Goal: Complete application form: Complete application form

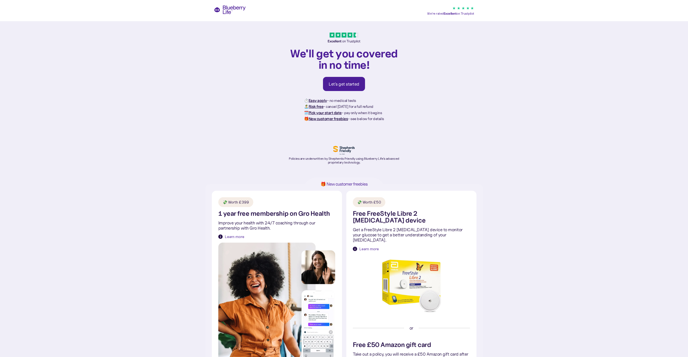
drag, startPoint x: 543, startPoint y: 317, endPoint x: 537, endPoint y: 317, distance: 6.5
click at [542, 317] on div "🎁 New customer freebies 💸 Worth £399 1 year free membership on Gro Health Impro…" at bounding box center [344, 333] width 688 height 298
click at [344, 81] on div "Let's get started" at bounding box center [344, 83] width 31 height 5
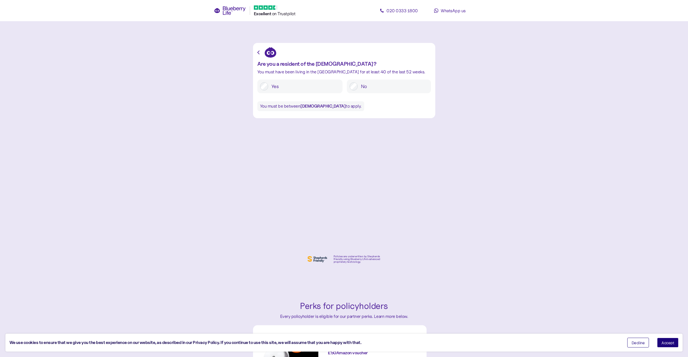
click at [277, 88] on label "Yes" at bounding box center [304, 86] width 72 height 8
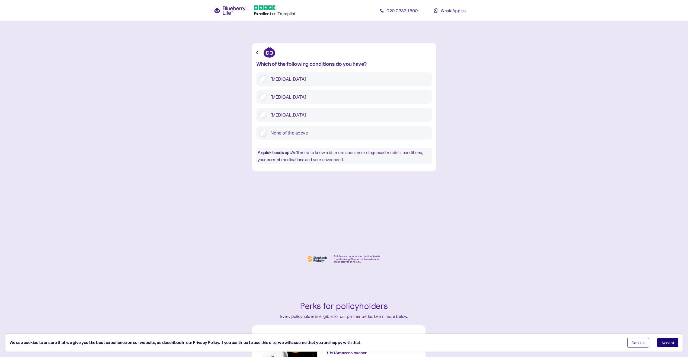
click at [290, 94] on label "[MEDICAL_DATA]" at bounding box center [348, 97] width 162 height 8
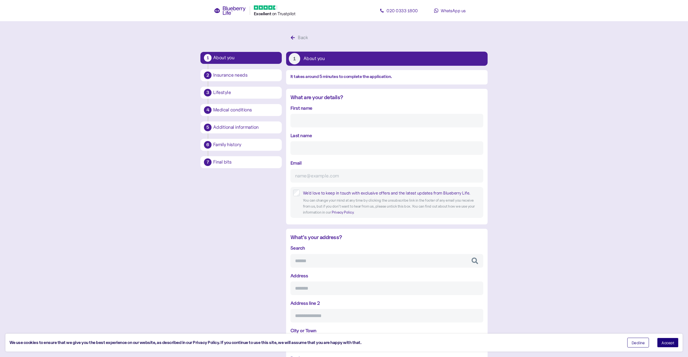
scroll to position [10, 0]
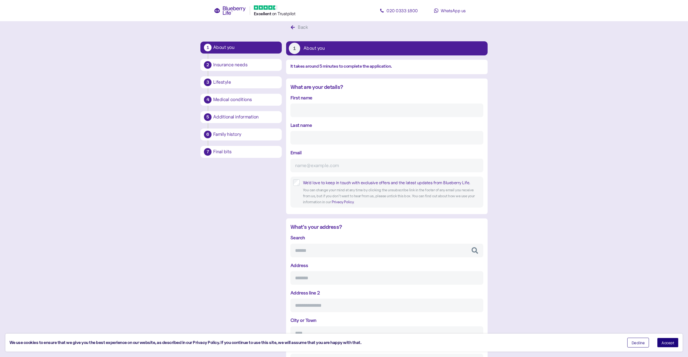
click at [319, 110] on input "First name" at bounding box center [387, 110] width 193 height 14
type input ")"
type input "[PERSON_NAME]"
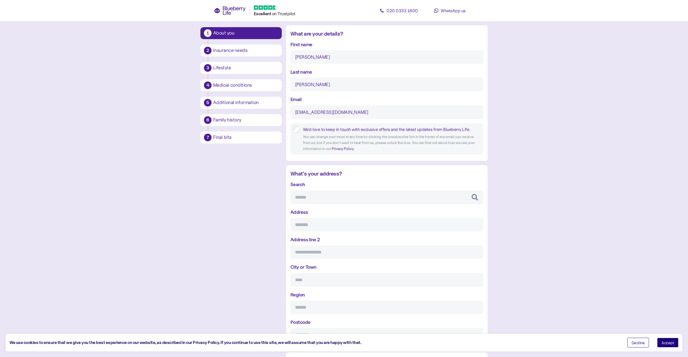
scroll to position [65, 0]
type input "[EMAIL_ADDRESS][DOMAIN_NAME]"
click at [332, 195] on input "Search" at bounding box center [387, 196] width 193 height 14
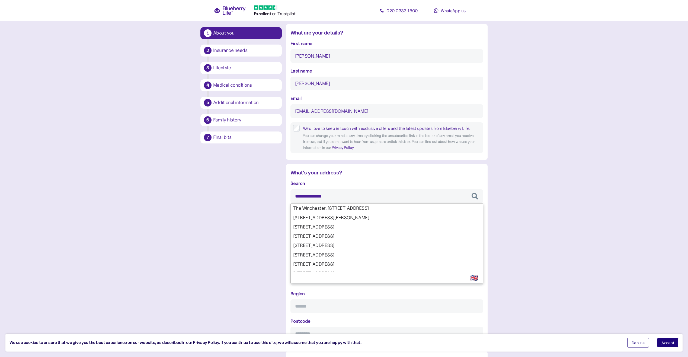
type input "**********"
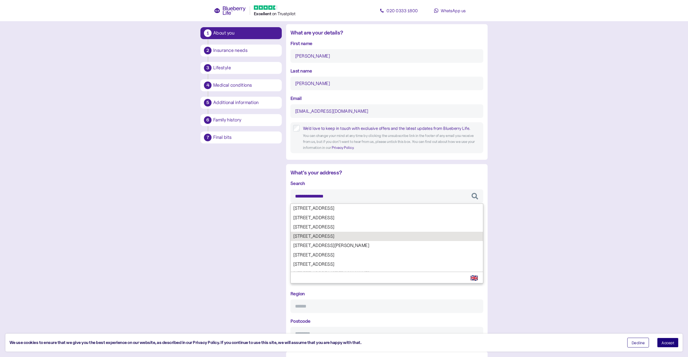
type input "**********"
type input "*********"
type input "********"
click at [356, 231] on div "**********" at bounding box center [387, 259] width 193 height 161
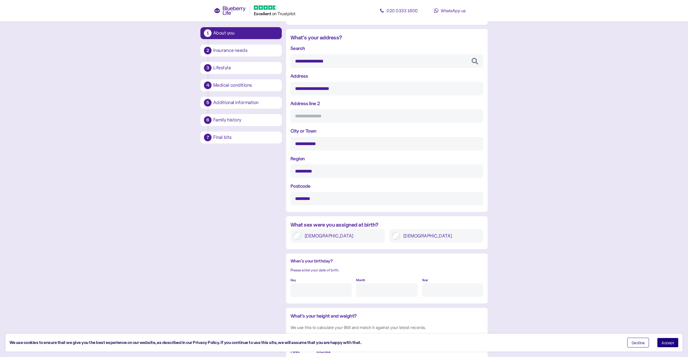
scroll to position [200, 0]
type input "**********"
click at [403, 229] on div "[DEMOGRAPHIC_DATA]" at bounding box center [436, 235] width 94 height 14
click at [404, 234] on label "[DEMOGRAPHIC_DATA]" at bounding box center [440, 235] width 81 height 8
click at [328, 284] on input "Day" at bounding box center [321, 289] width 61 height 14
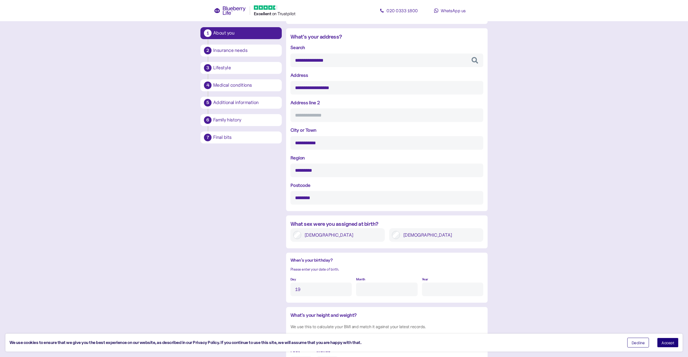
type input "19"
type input "10"
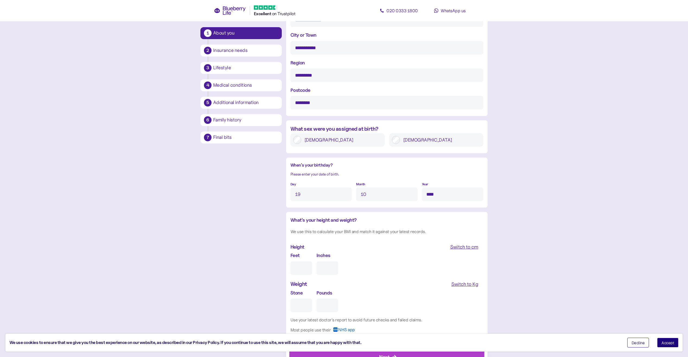
scroll to position [318, 0]
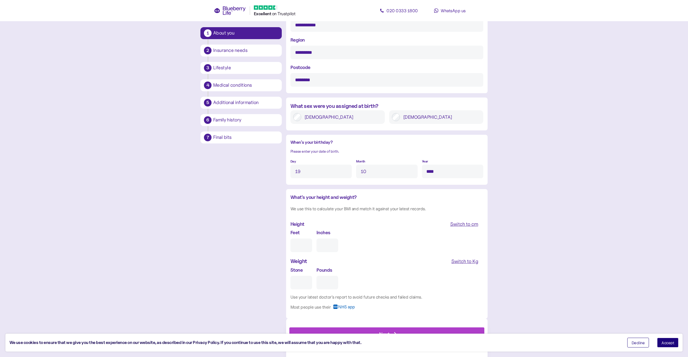
type input "****"
click at [307, 243] on input "Feet" at bounding box center [302, 245] width 22 height 14
click at [463, 227] on div "Switch to cm" at bounding box center [464, 224] width 28 height 8
click at [302, 284] on input "Stone" at bounding box center [302, 282] width 22 height 14
click at [472, 262] on div "Switch to Kg" at bounding box center [465, 261] width 27 height 8
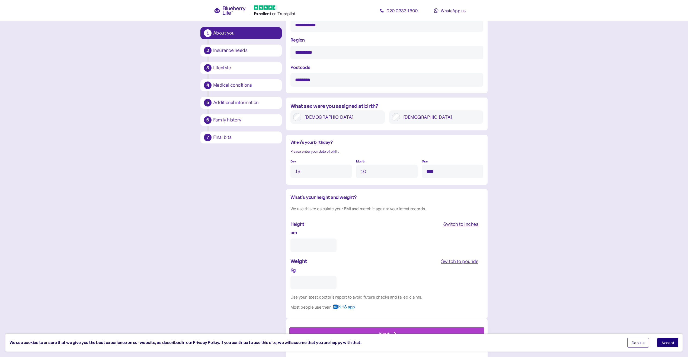
click at [324, 285] on input "Kg" at bounding box center [314, 282] width 46 height 14
type input "***"
click at [315, 245] on input "cm" at bounding box center [314, 245] width 46 height 14
type input "***"
click at [249, 262] on div "**********" at bounding box center [344, 35] width 287 height 643
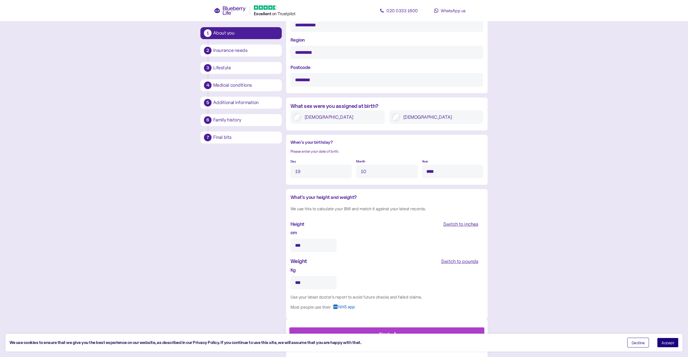
click at [669, 341] on span "Accept" at bounding box center [668, 342] width 13 height 4
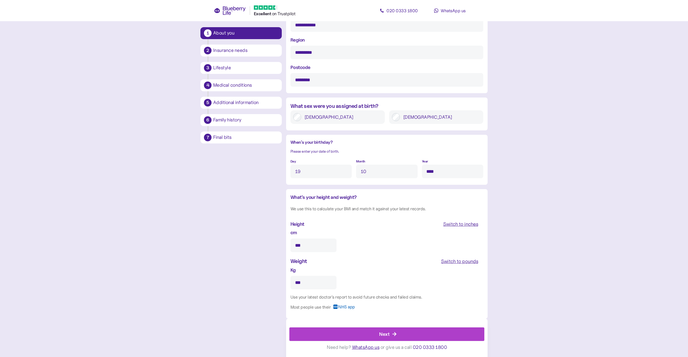
click at [454, 329] on div "Next" at bounding box center [388, 333] width 183 height 13
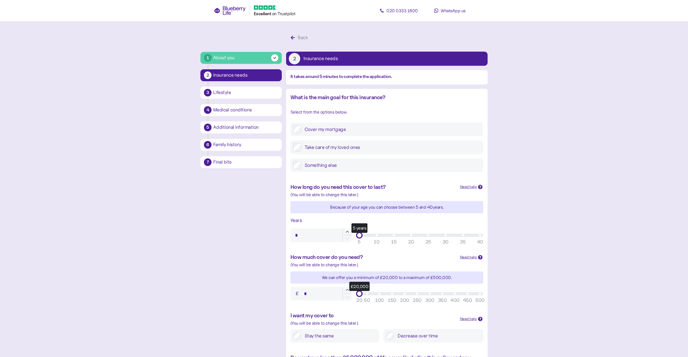
click at [313, 129] on label "Cover my mortgage" at bounding box center [391, 129] width 179 height 8
type input "**"
drag, startPoint x: 358, startPoint y: 233, endPoint x: 447, endPoint y: 247, distance: 89.8
click at [447, 247] on div "How long do you need this cover to last? Need help When deciding on how long yo…" at bounding box center [387, 212] width 202 height 70
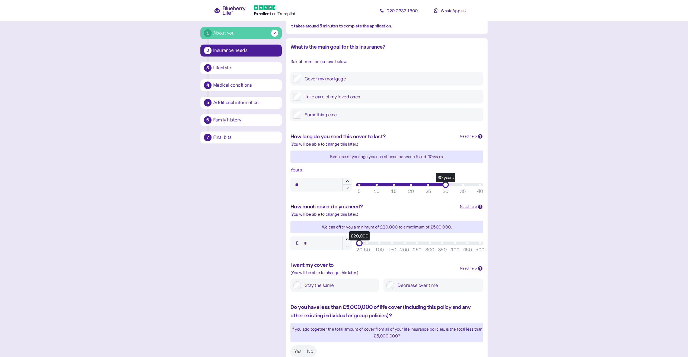
scroll to position [54, 0]
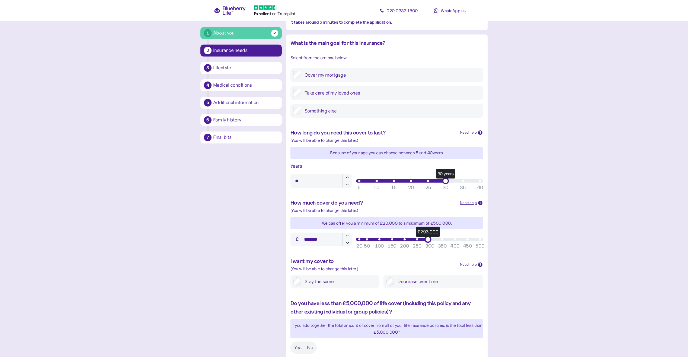
type input "*******"
drag, startPoint x: 359, startPoint y: 241, endPoint x: 428, endPoint y: 255, distance: 70.7
click at [428, 255] on div "What is the main goal for this insurance? Select from the options below. Cover …" at bounding box center [387, 197] width 202 height 326
click at [400, 278] on label "Decrease over time" at bounding box center [438, 281] width 86 height 8
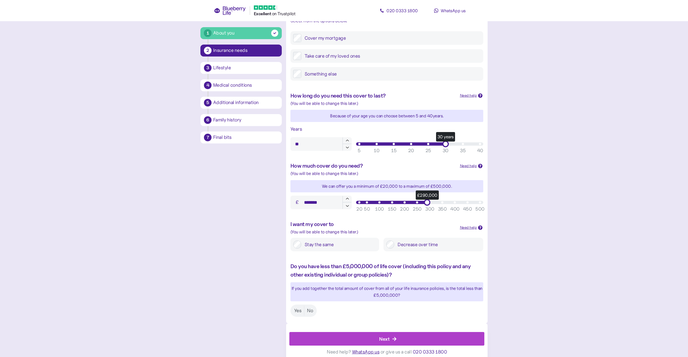
scroll to position [96, 0]
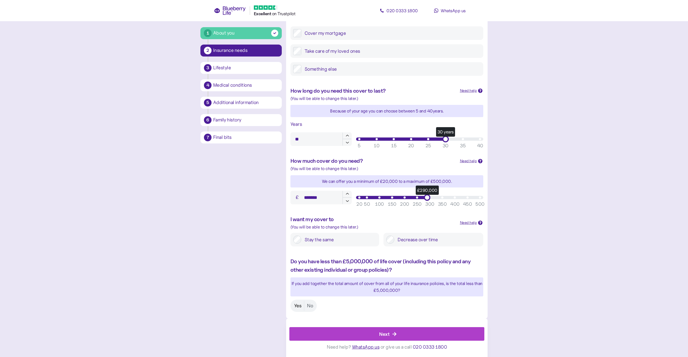
click at [300, 303] on label "Yes" at bounding box center [298, 305] width 13 height 10
click at [478, 332] on div "Next" at bounding box center [388, 333] width 183 height 13
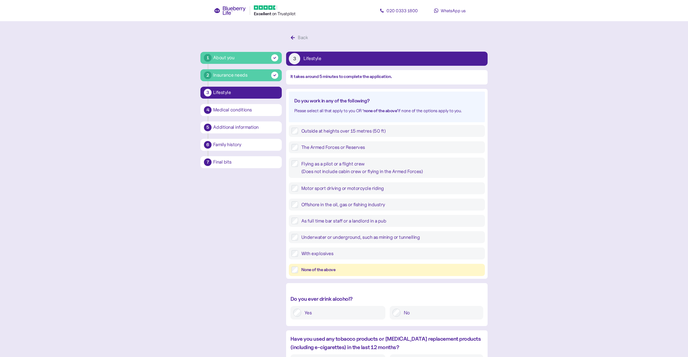
click at [314, 269] on div "None of the above" at bounding box center [392, 269] width 181 height 7
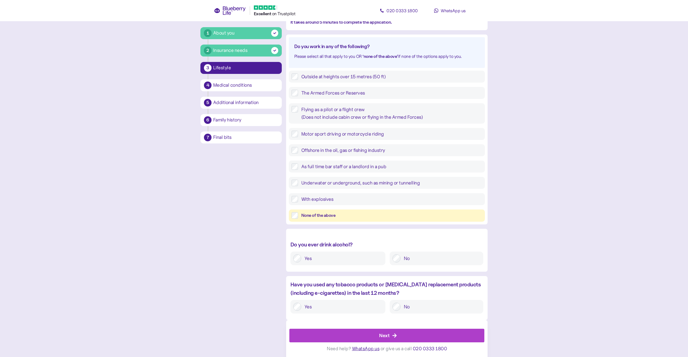
scroll to position [56, 0]
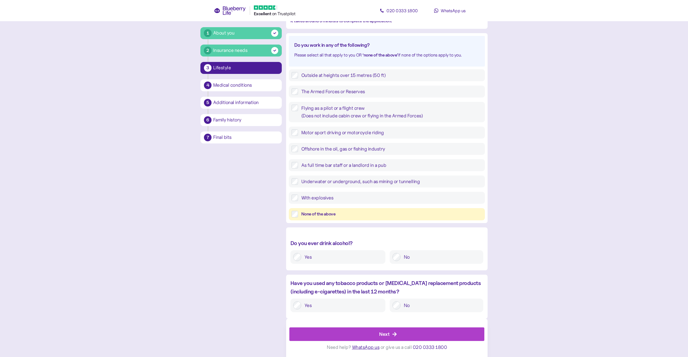
click at [352, 256] on label "Yes" at bounding box center [342, 257] width 81 height 8
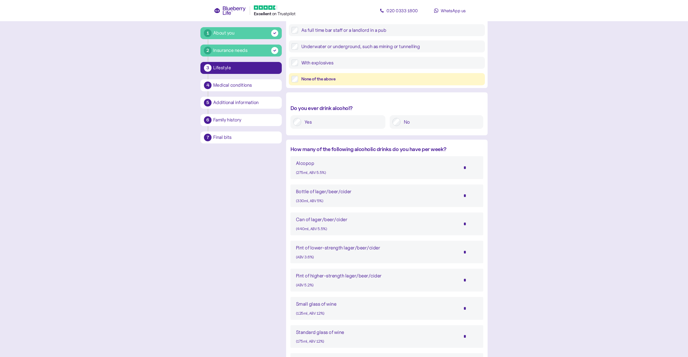
scroll to position [218, 0]
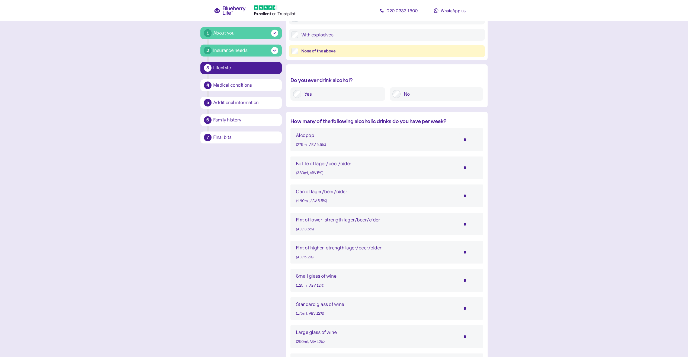
click at [468, 161] on input "*" at bounding box center [468, 168] width 19 height 14
drag, startPoint x: 467, startPoint y: 164, endPoint x: 450, endPoint y: 165, distance: 16.1
click at [450, 165] on div "Bottle of lager/beer/cider (330ml, ABV 5%) *" at bounding box center [387, 168] width 182 height 16
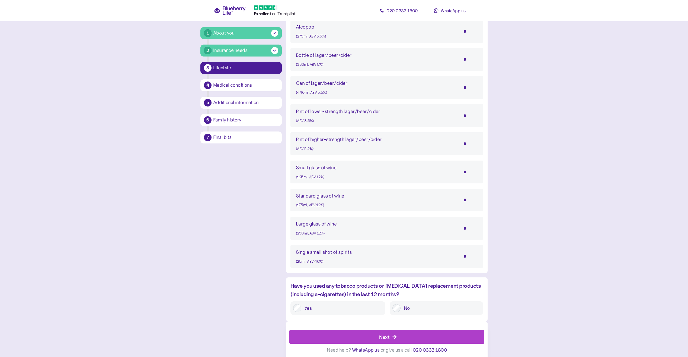
scroll to position [330, 0]
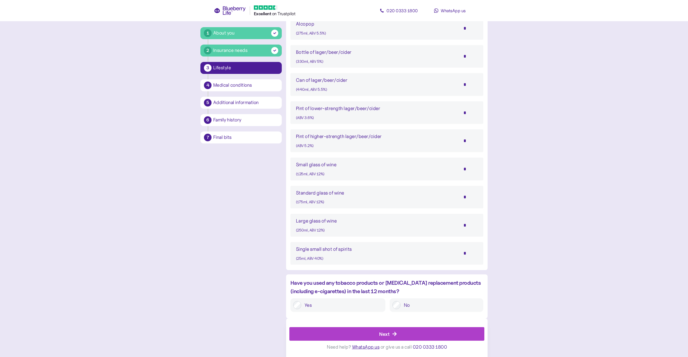
type input "*"
click at [393, 303] on div at bounding box center [397, 305] width 8 height 8
click at [445, 331] on div "Next" at bounding box center [388, 333] width 183 height 13
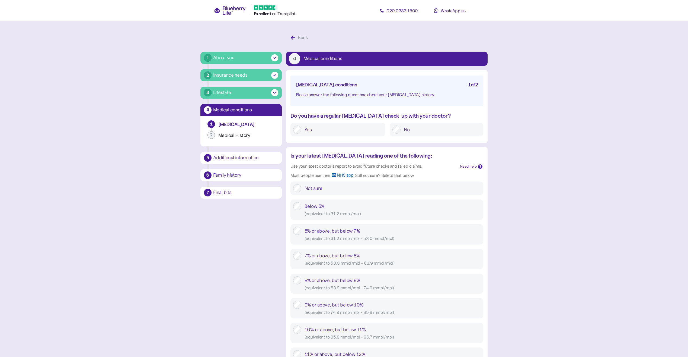
click at [295, 133] on div at bounding box center [297, 129] width 8 height 8
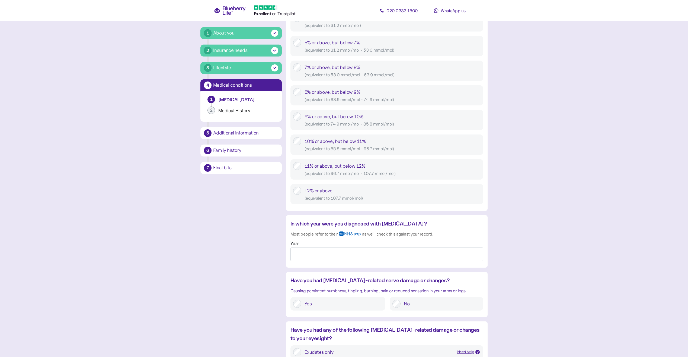
scroll to position [271, 0]
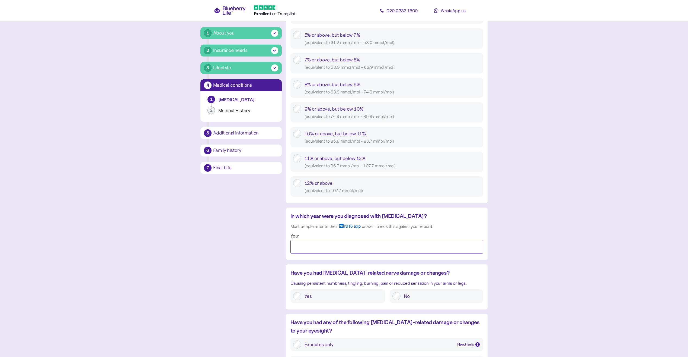
click at [331, 247] on input "Year" at bounding box center [387, 247] width 193 height 14
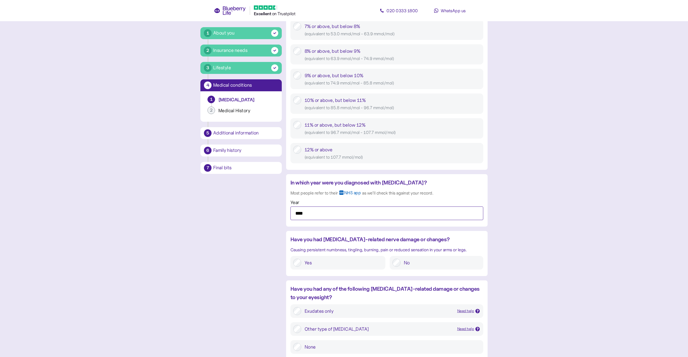
scroll to position [326, 0]
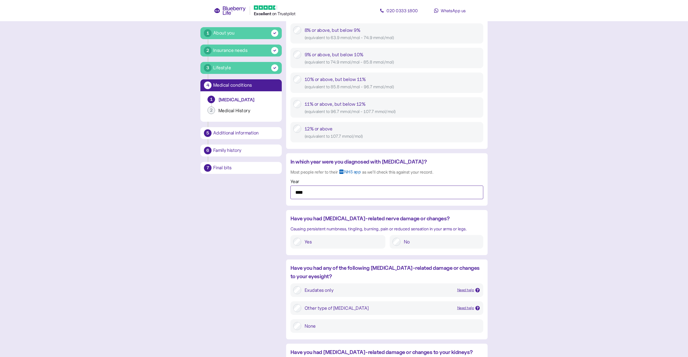
type input "****"
click at [404, 247] on div "No" at bounding box center [437, 242] width 94 height 14
drag, startPoint x: 404, startPoint y: 243, endPoint x: 401, endPoint y: 246, distance: 3.3
click at [403, 243] on label "No" at bounding box center [441, 241] width 80 height 8
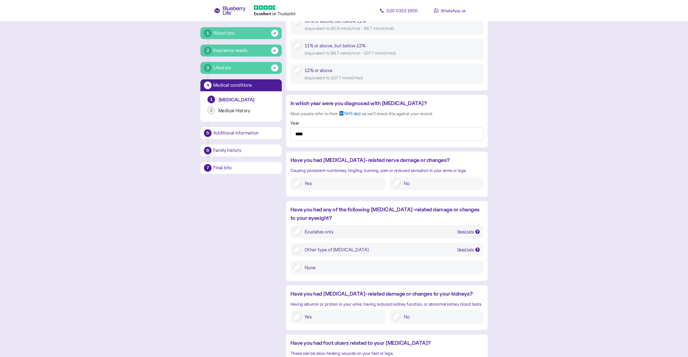
scroll to position [407, 0]
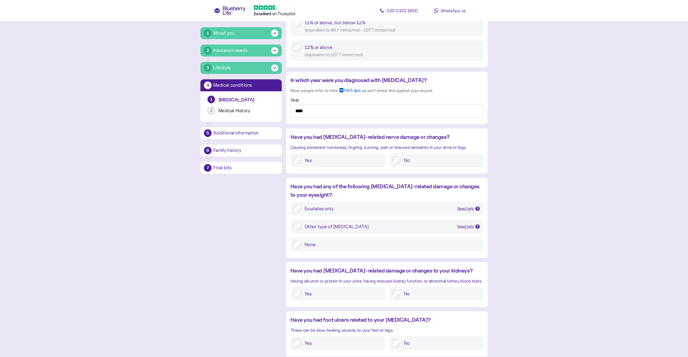
click at [308, 248] on label "None" at bounding box center [391, 244] width 179 height 8
click at [408, 293] on label "No" at bounding box center [441, 293] width 80 height 8
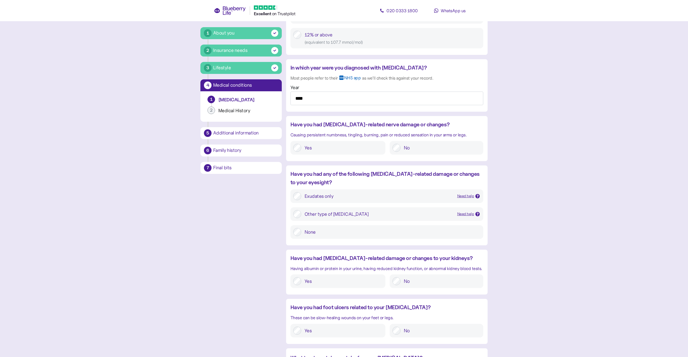
scroll to position [486, 0]
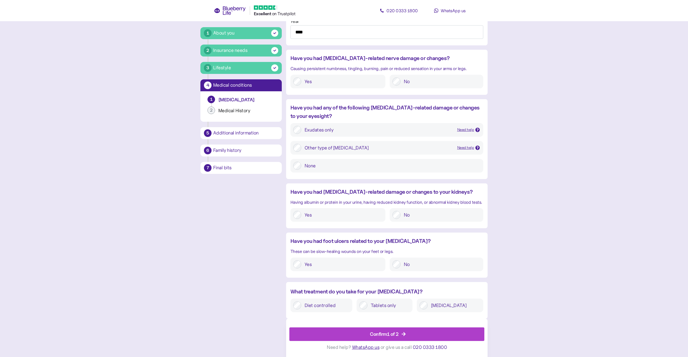
click at [401, 267] on div at bounding box center [397, 264] width 8 height 8
click at [394, 260] on div "No" at bounding box center [437, 264] width 94 height 14
click at [383, 304] on label "Tablets only" at bounding box center [389, 305] width 42 height 8
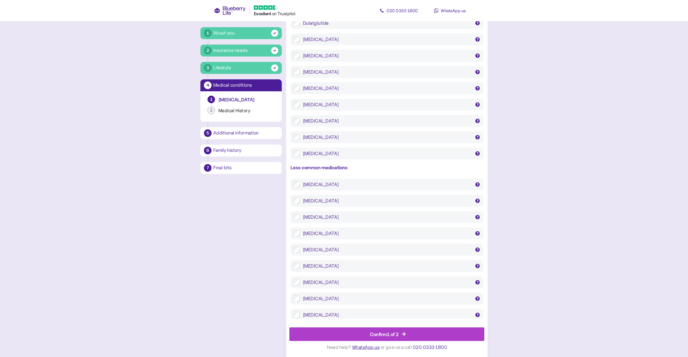
scroll to position [945, 0]
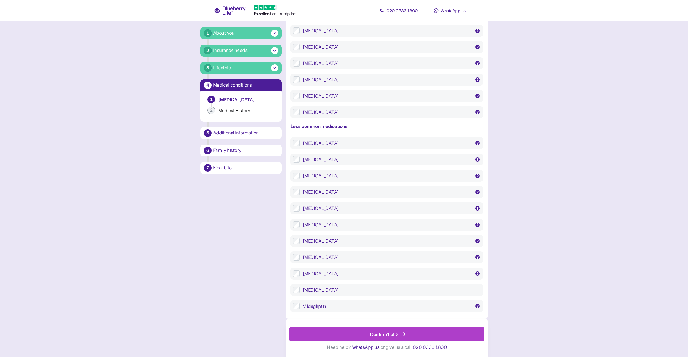
click at [474, 336] on div "Confirm 1 of 2" at bounding box center [388, 333] width 183 height 13
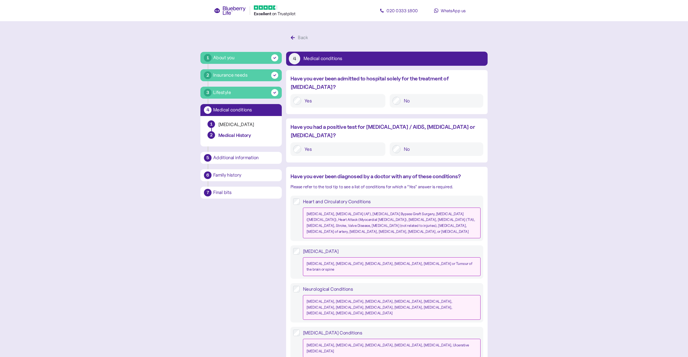
click at [409, 97] on label "No" at bounding box center [441, 101] width 80 height 8
click at [415, 142] on div "No" at bounding box center [437, 149] width 94 height 14
click at [409, 145] on label "No" at bounding box center [441, 149] width 80 height 8
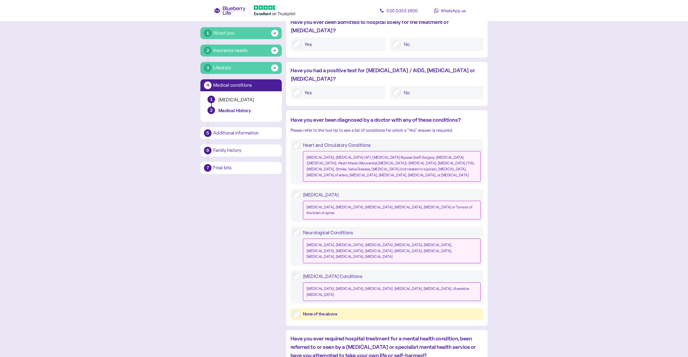
scroll to position [81, 0]
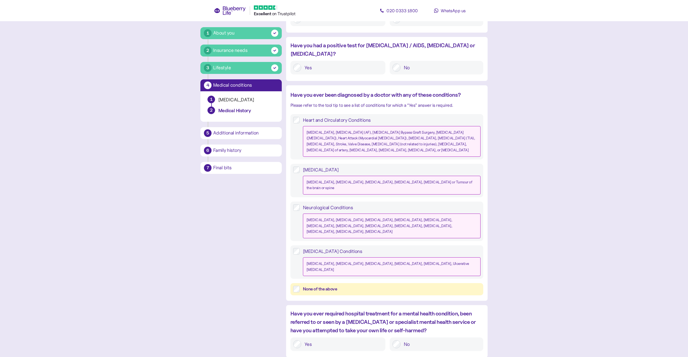
click at [328, 285] on div "None of the above" at bounding box center [392, 288] width 178 height 7
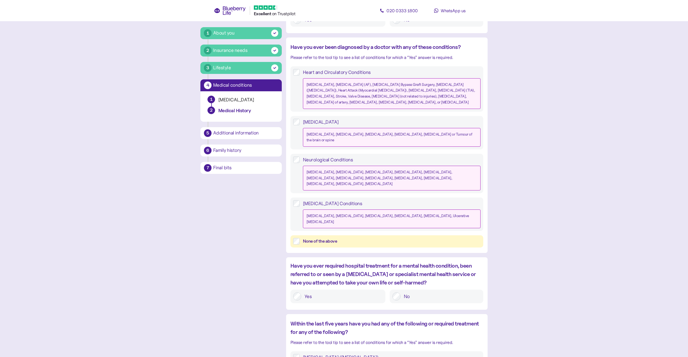
scroll to position [217, 0]
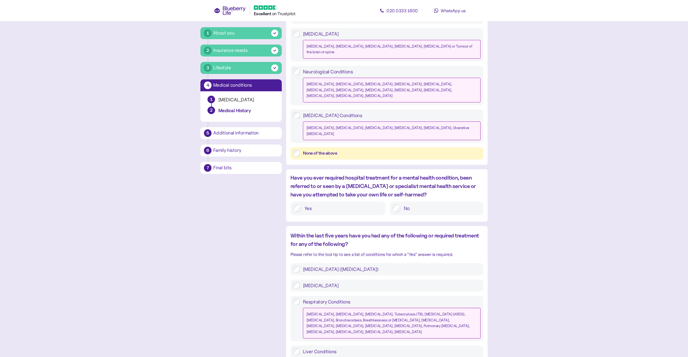
click at [411, 204] on label "No" at bounding box center [441, 208] width 80 height 8
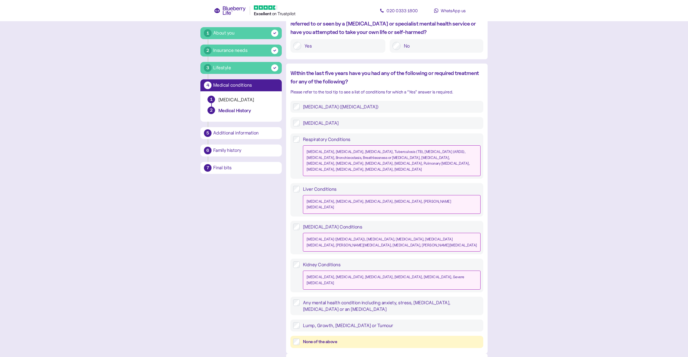
scroll to position [380, 0]
drag, startPoint x: 334, startPoint y: 263, endPoint x: 331, endPoint y: 267, distance: 4.8
click at [333, 296] on div "Any mental health condition including anxiety, stress, [MEDICAL_DATA], [MEDICAL…" at bounding box center [387, 305] width 193 height 18
click at [330, 299] on label "Any mental health condition including anxiety, stress, [MEDICAL_DATA], [MEDICAL…" at bounding box center [390, 305] width 181 height 13
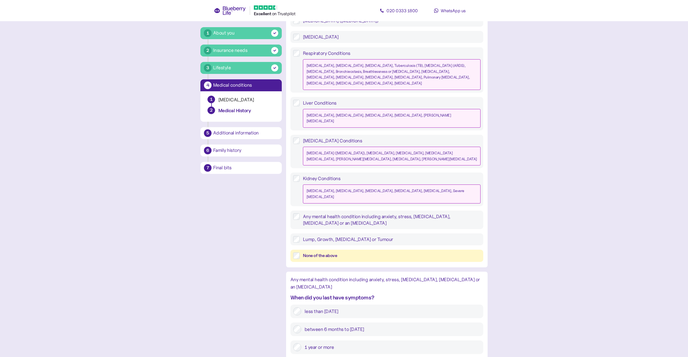
scroll to position [473, 0]
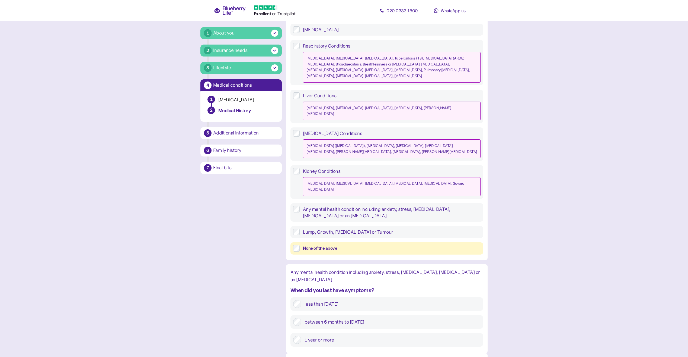
click at [331, 300] on label "less than [DATE]" at bounding box center [391, 304] width 179 height 8
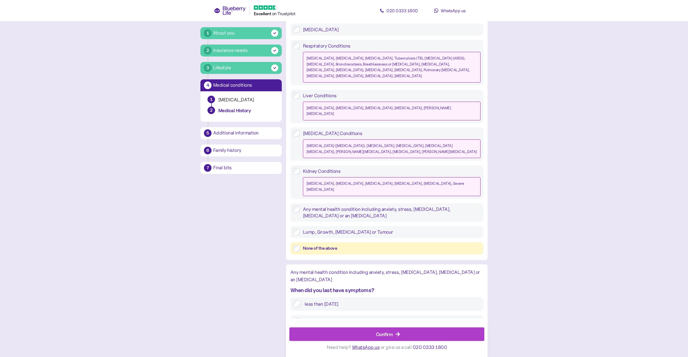
click at [444, 329] on div "Confirm" at bounding box center [388, 333] width 183 height 13
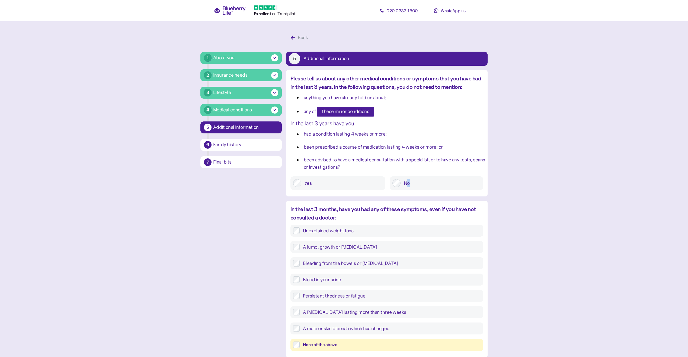
click at [409, 181] on label "No" at bounding box center [441, 183] width 80 height 8
click at [408, 185] on label "No" at bounding box center [441, 183] width 80 height 8
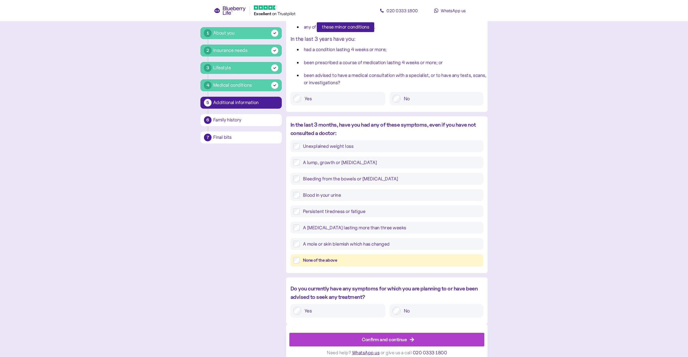
scroll to position [90, 0]
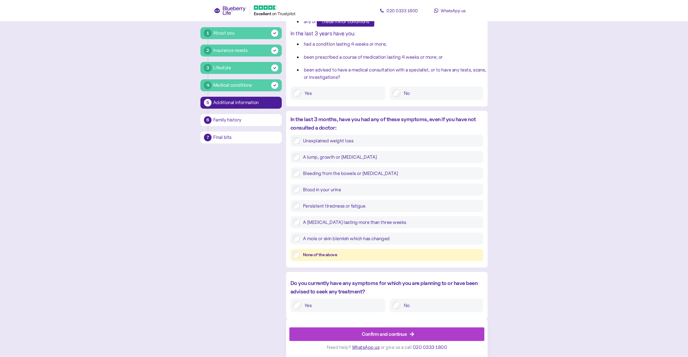
click at [415, 306] on label "No" at bounding box center [441, 305] width 80 height 8
click at [471, 336] on div "Confirm and continue" at bounding box center [388, 333] width 183 height 13
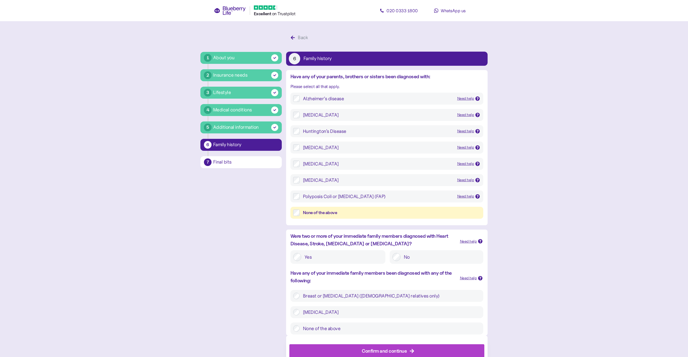
click at [310, 212] on div "None of the above" at bounding box center [392, 212] width 178 height 7
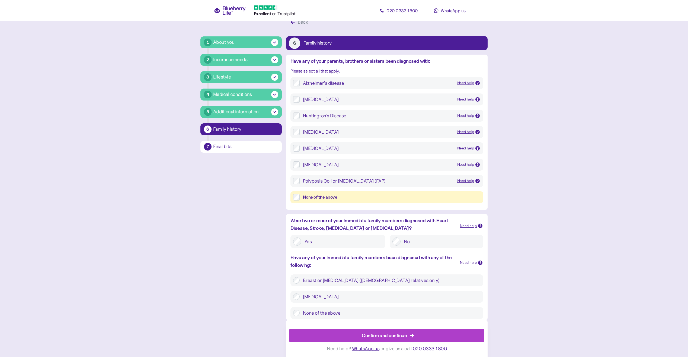
scroll to position [17, 0]
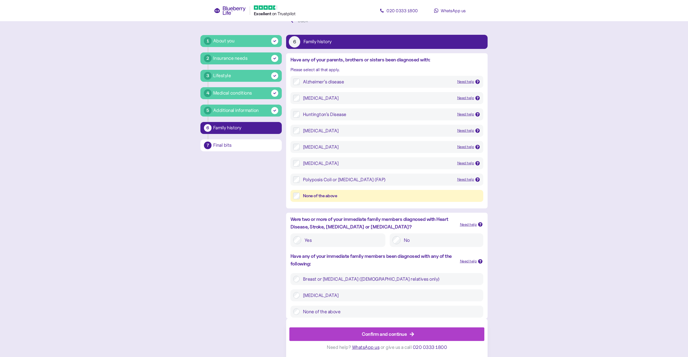
click at [331, 242] on label "Yes" at bounding box center [342, 240] width 81 height 8
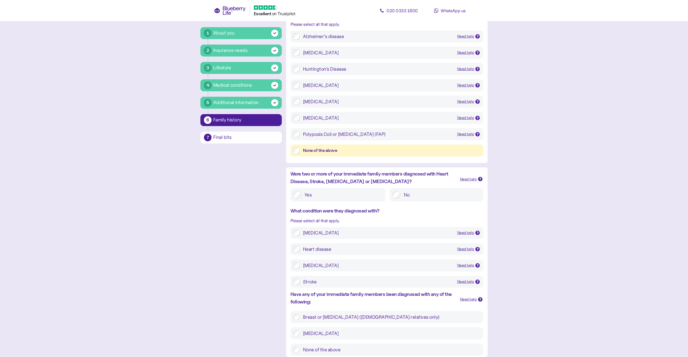
scroll to position [100, 0]
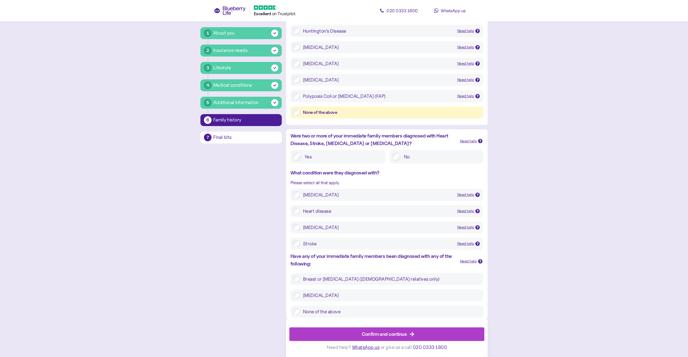
click at [329, 303] on div "Breast or [MEDICAL_DATA] ([DEMOGRAPHIC_DATA] relatives only) [MEDICAL_DATA] Non…" at bounding box center [387, 295] width 193 height 45
click at [321, 296] on label "[MEDICAL_DATA]" at bounding box center [390, 295] width 181 height 7
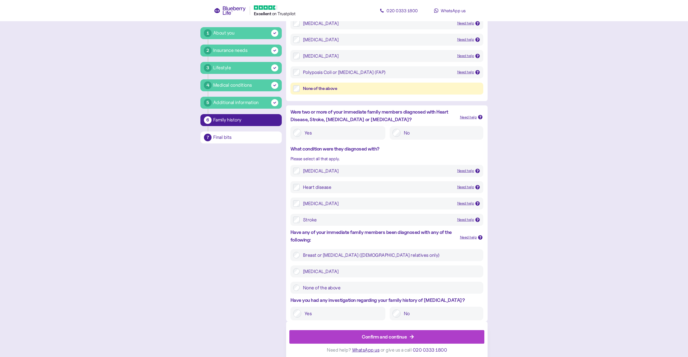
scroll to position [127, 0]
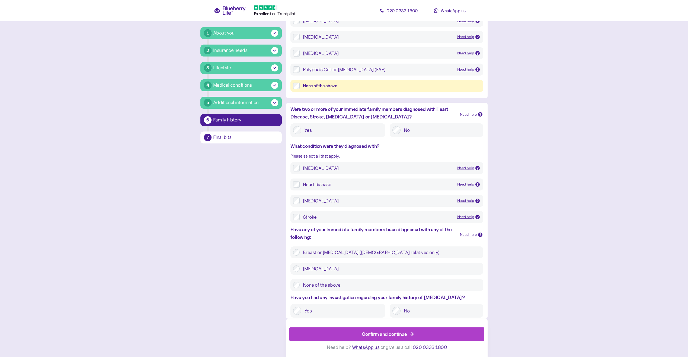
click at [402, 311] on label "No" at bounding box center [441, 310] width 80 height 8
click at [438, 334] on div "Confirm and continue" at bounding box center [388, 333] width 183 height 13
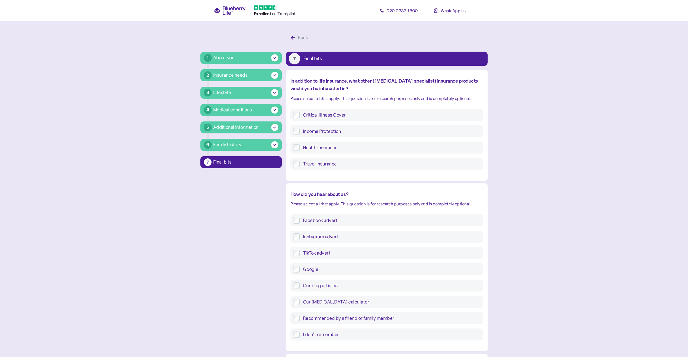
click at [304, 112] on label "Critical Illness Cover" at bounding box center [390, 115] width 181 height 7
click at [304, 116] on label "Critical Illness Cover" at bounding box center [390, 115] width 181 height 7
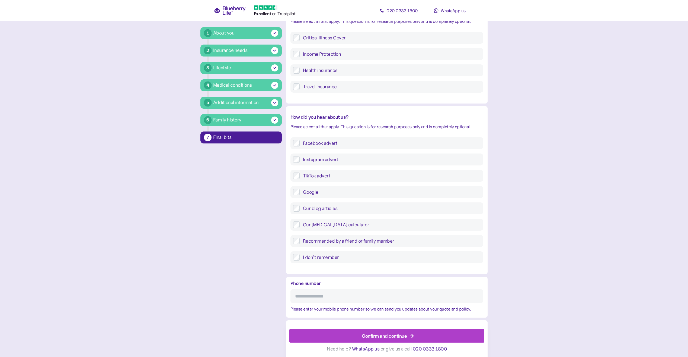
scroll to position [79, 0]
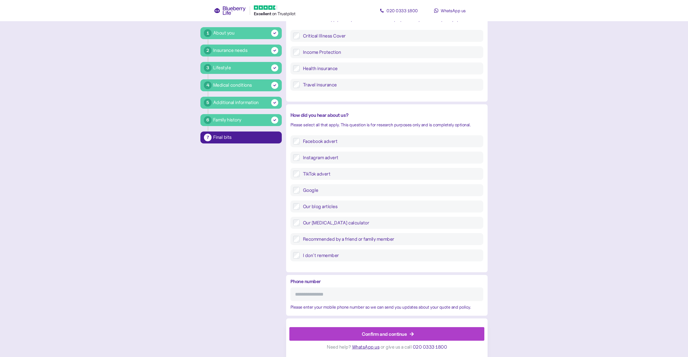
click at [319, 142] on label "Facebook advert" at bounding box center [390, 141] width 181 height 7
click at [375, 300] on input "Phone number" at bounding box center [387, 294] width 193 height 14
type input "*"
type input "**********"
click at [445, 325] on div at bounding box center [387, 323] width 195 height 5
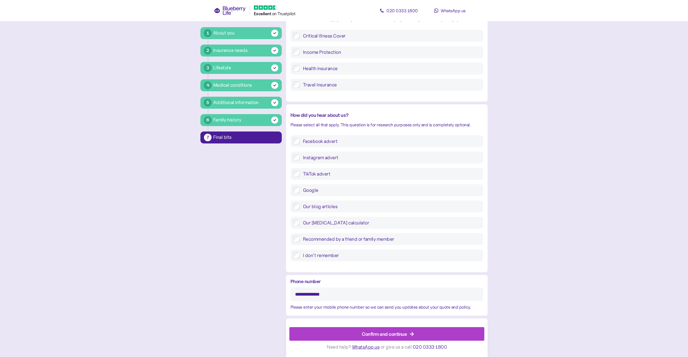
click at [448, 329] on div "Confirm and continue" at bounding box center [388, 333] width 183 height 13
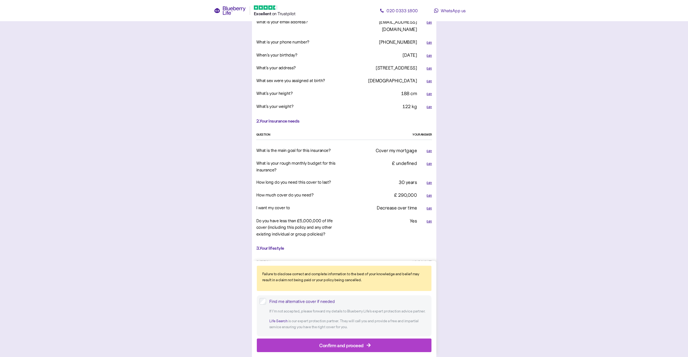
scroll to position [244, 0]
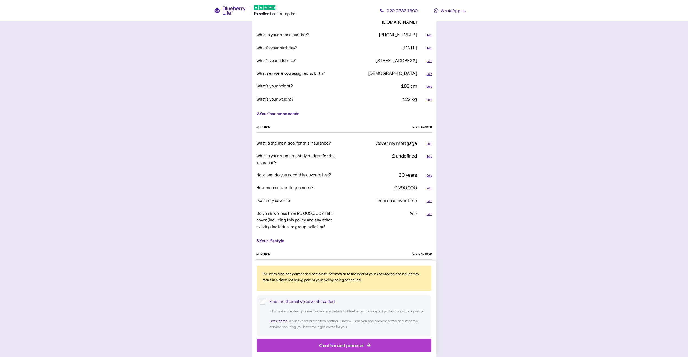
click at [430, 348] on button "Confirm and proceed" at bounding box center [344, 345] width 175 height 14
